Goal: Task Accomplishment & Management: Use online tool/utility

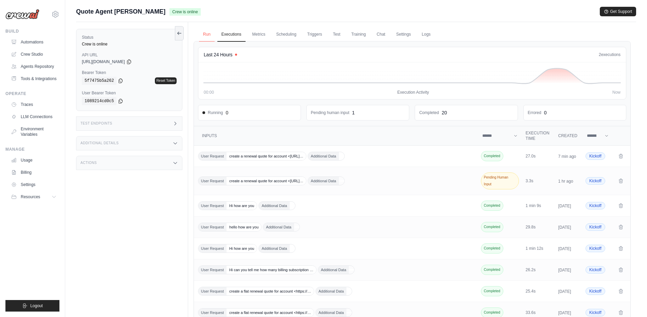
click at [206, 34] on link "Run" at bounding box center [207, 35] width 16 height 14
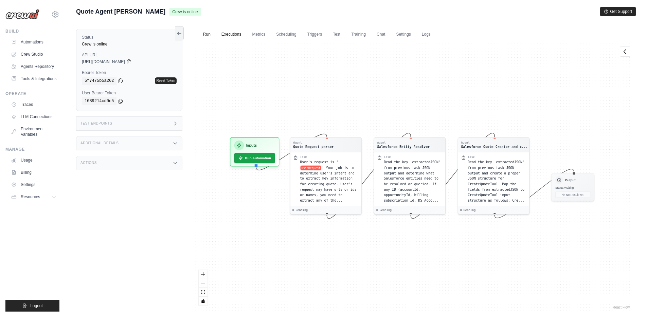
click at [224, 33] on link "Executions" at bounding box center [231, 35] width 28 height 14
